Goal: Communication & Community: Answer question/provide support

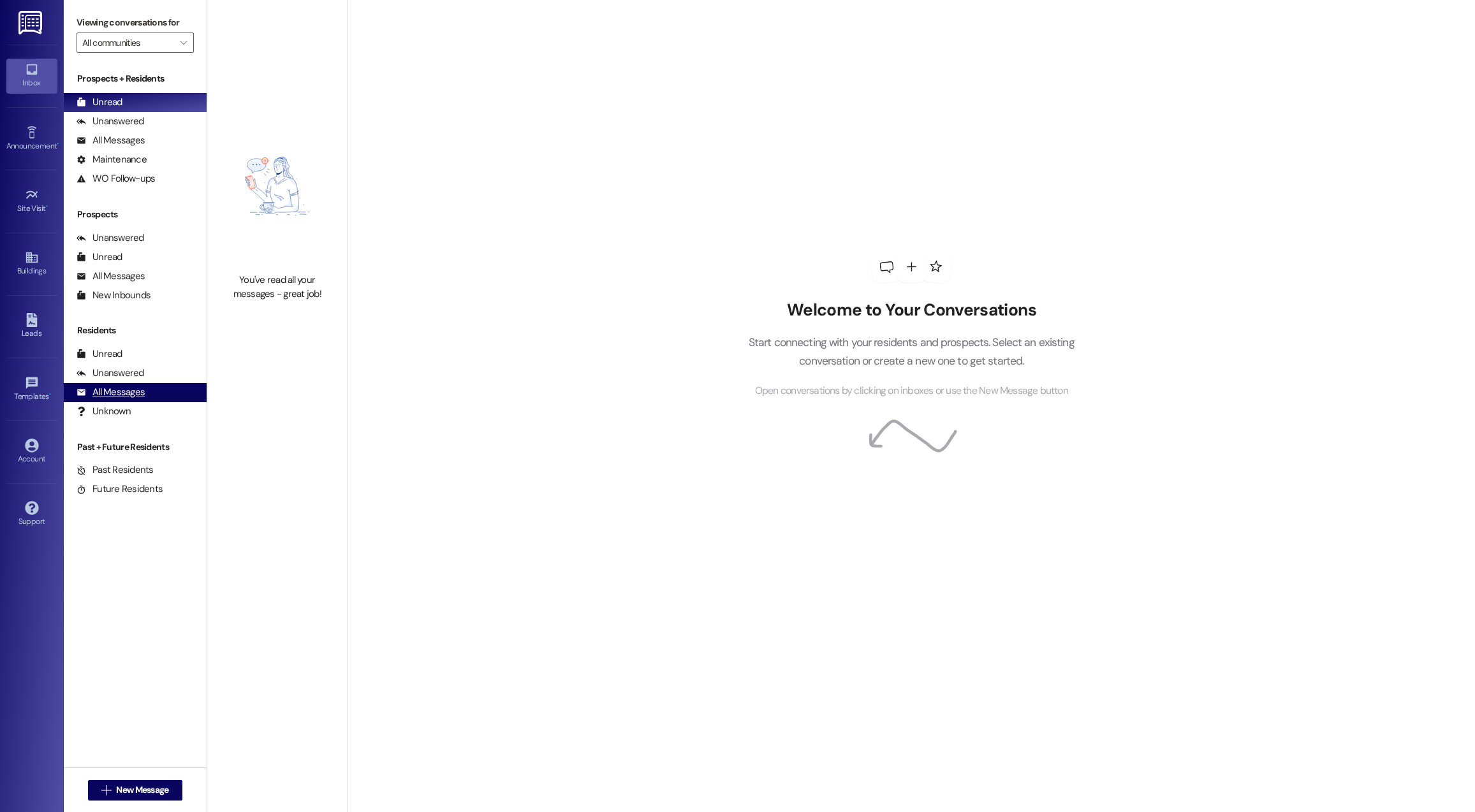
click at [136, 388] on div "All Messages" at bounding box center [110, 393] width 68 height 13
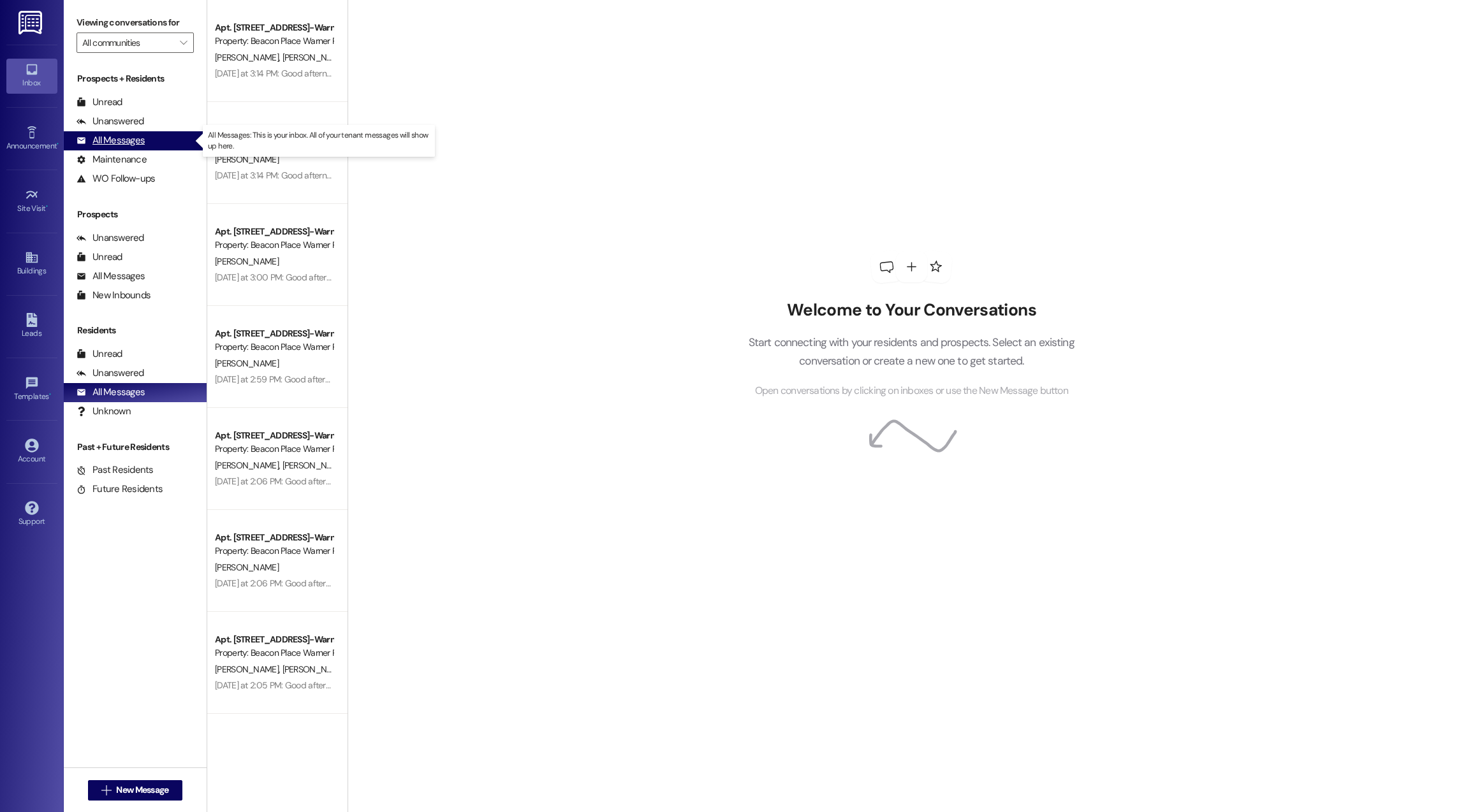
click at [135, 148] on div "All Messages (undefined)" at bounding box center [135, 141] width 143 height 19
click at [88, 141] on div "All Messages" at bounding box center [110, 141] width 68 height 13
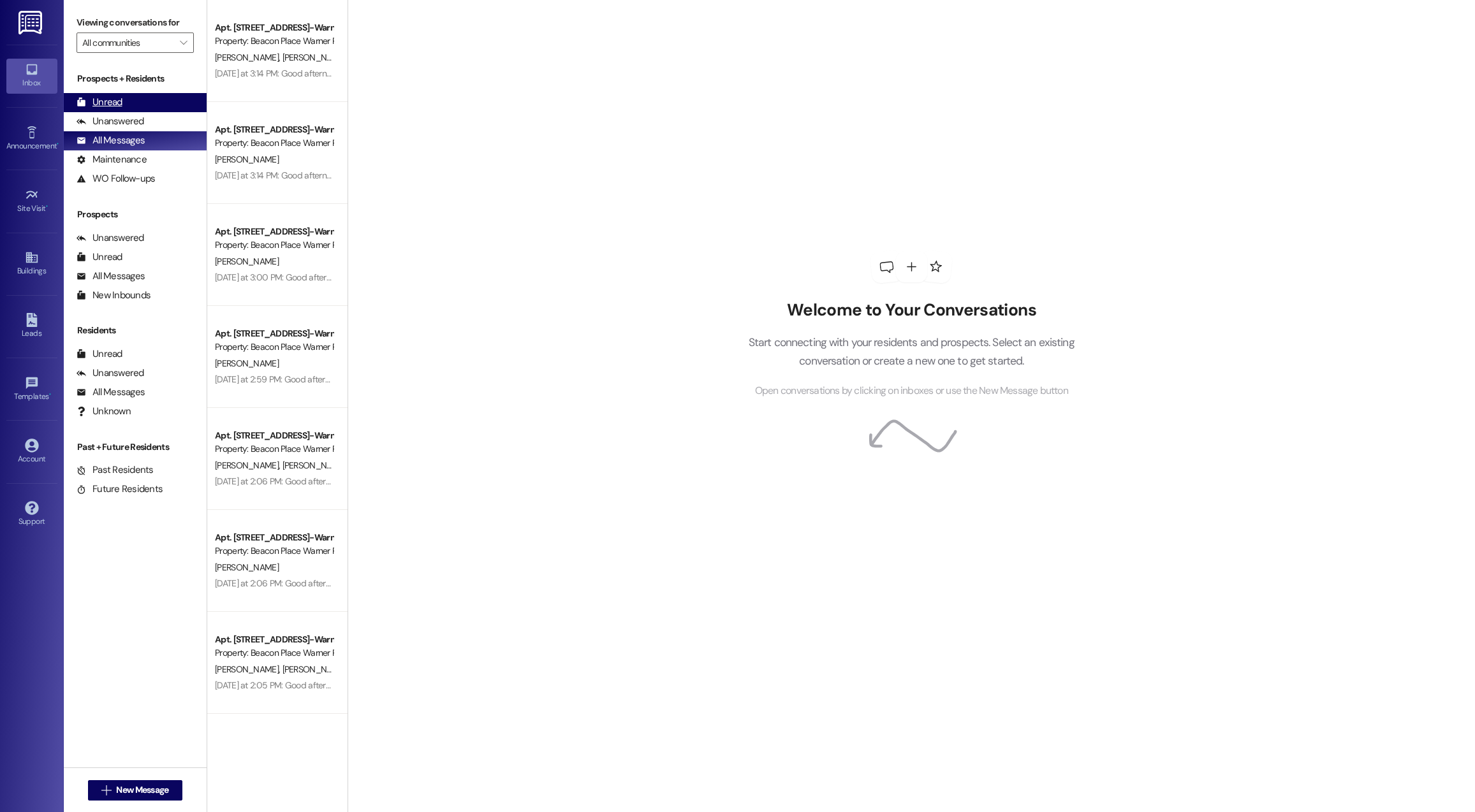
click at [152, 101] on div "Unread (0)" at bounding box center [135, 103] width 143 height 19
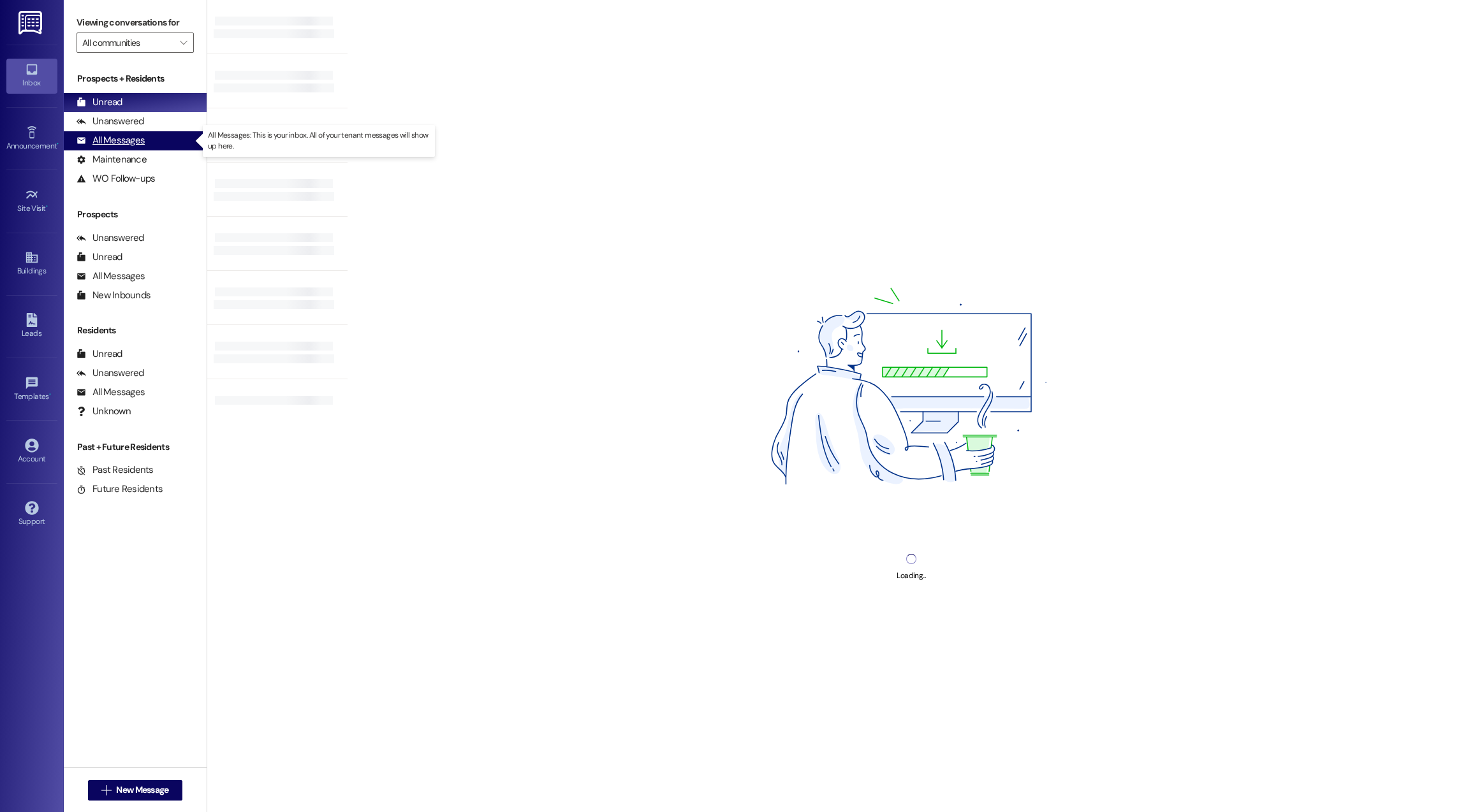
click at [145, 146] on div "All Messages (undefined)" at bounding box center [135, 141] width 143 height 19
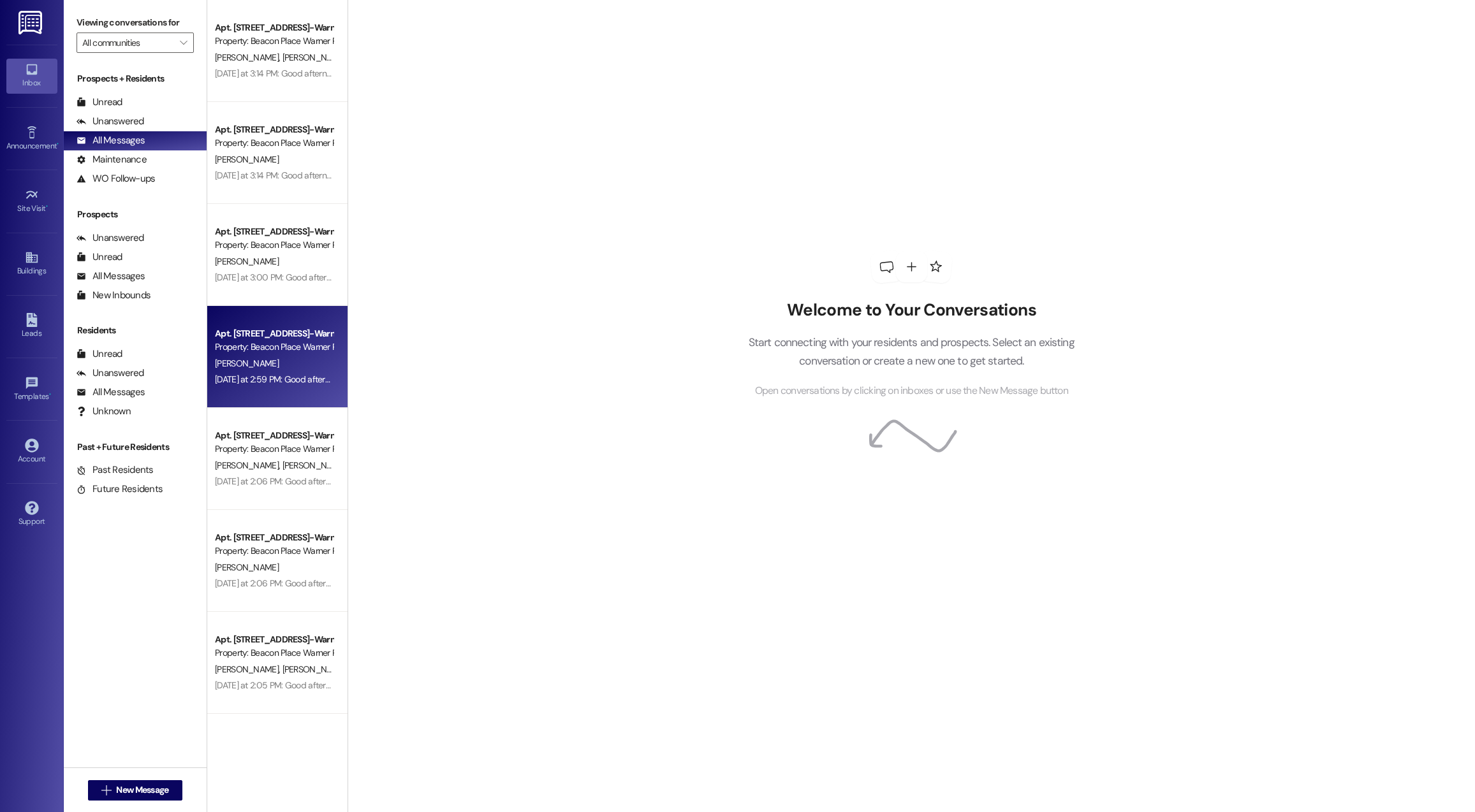
click at [265, 353] on div "Property: Beacon Place Warner Robins" at bounding box center [274, 347] width 118 height 13
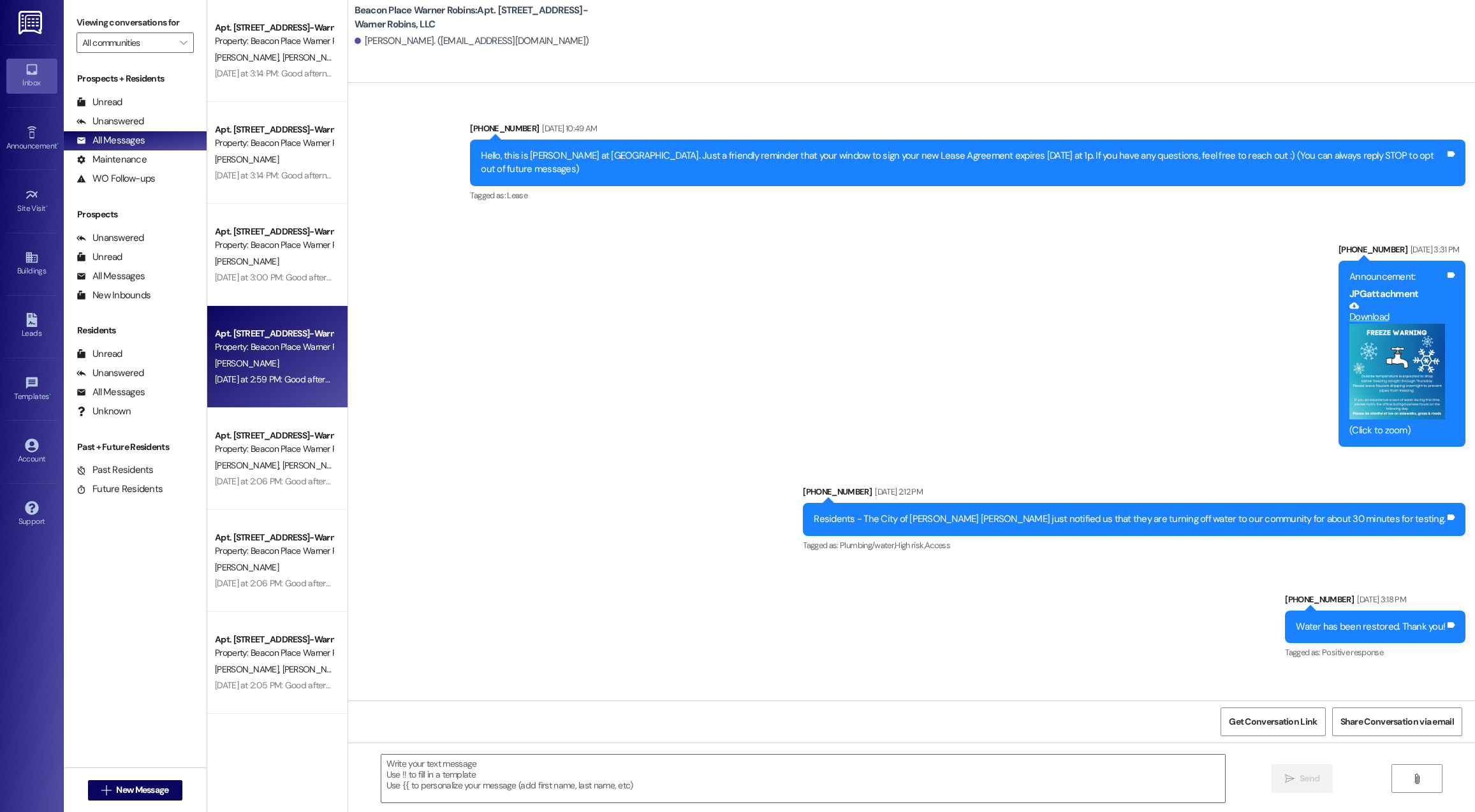
scroll to position [8842, 0]
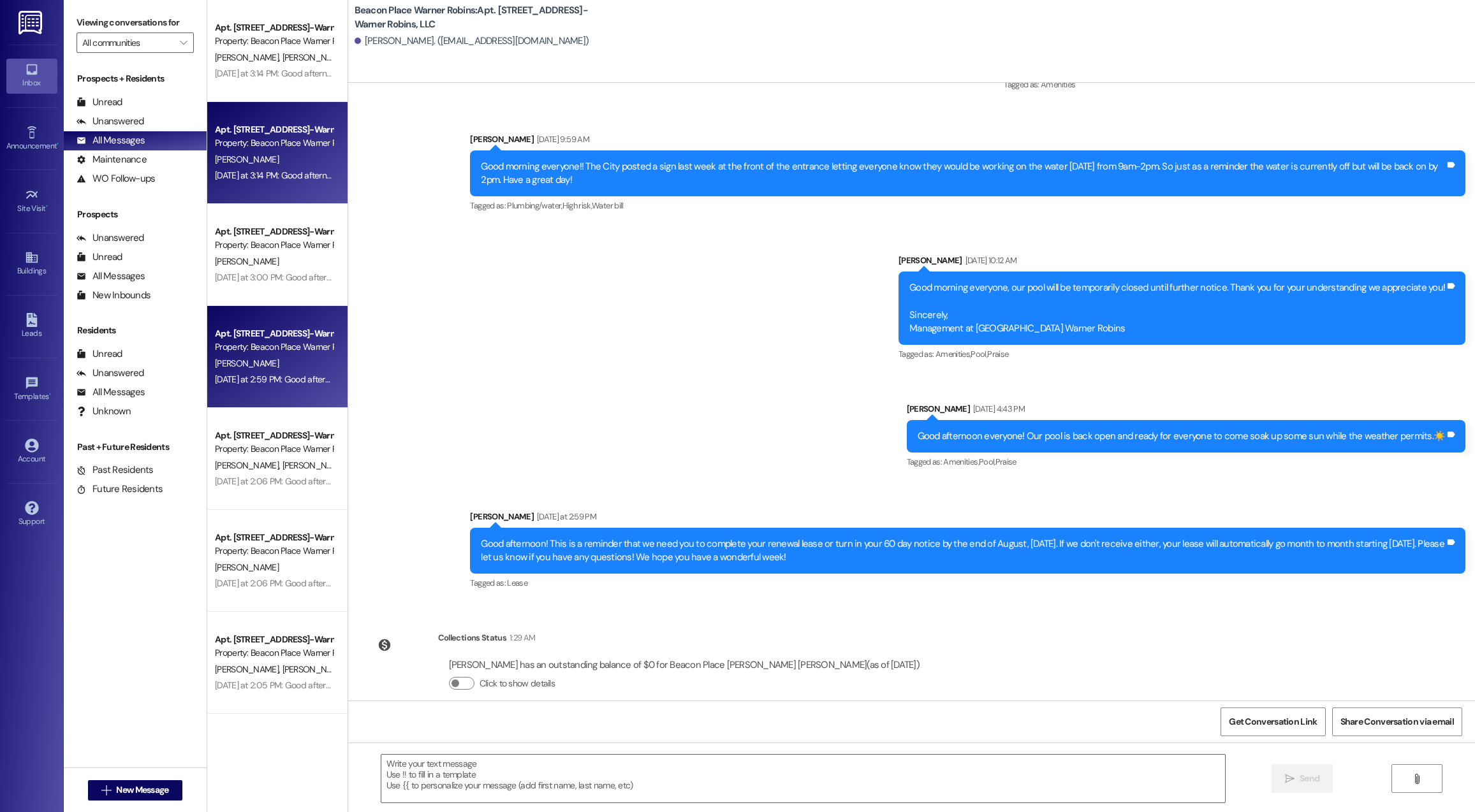
click at [254, 170] on div "[DATE] at 3:14 PM: Good afternoon! This is a reminder that we need you to compl…" at bounding box center [832, 175] width 1234 height 11
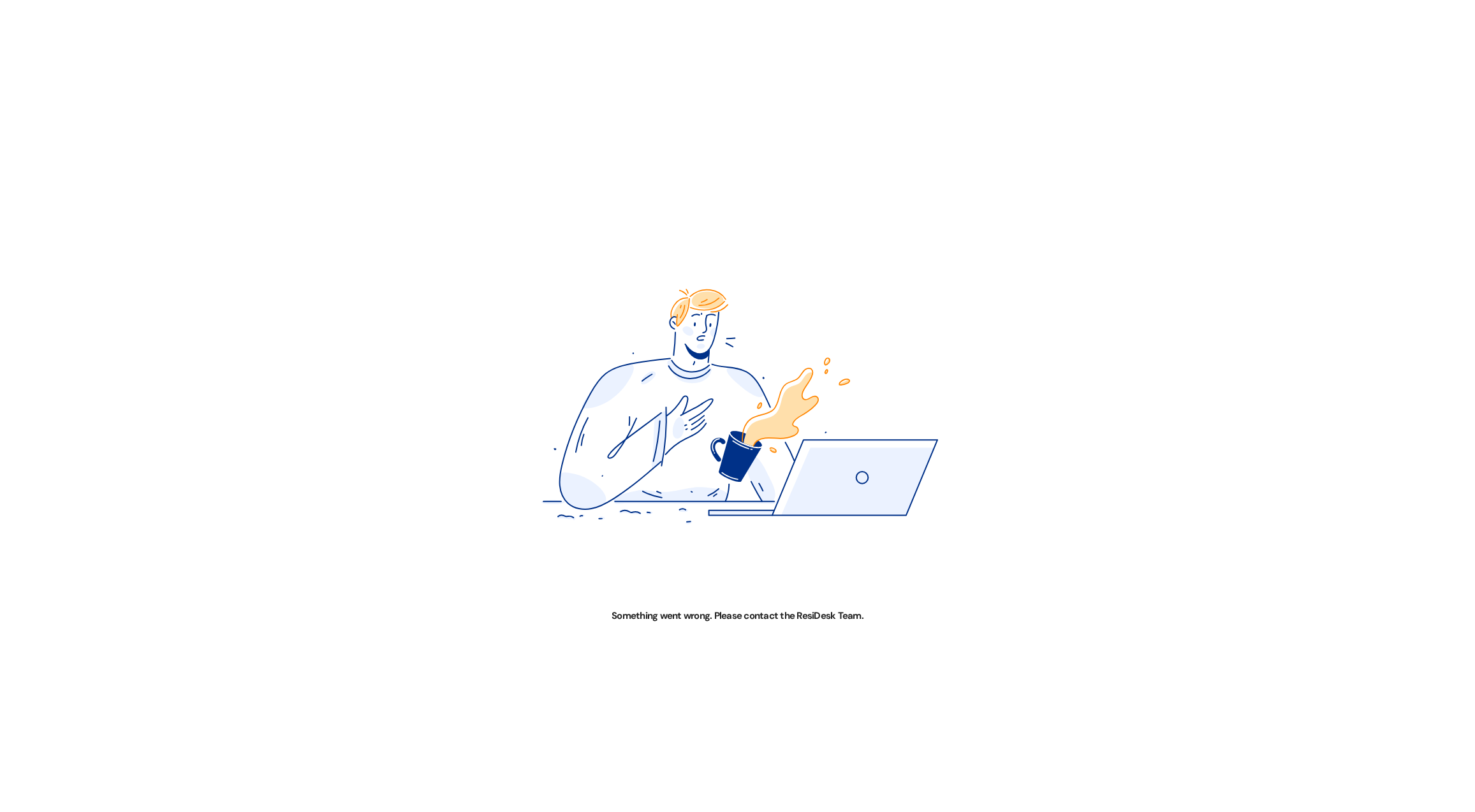
click at [852, 468] on img at bounding box center [738, 406] width 738 height 406
